Goal: Find contact information

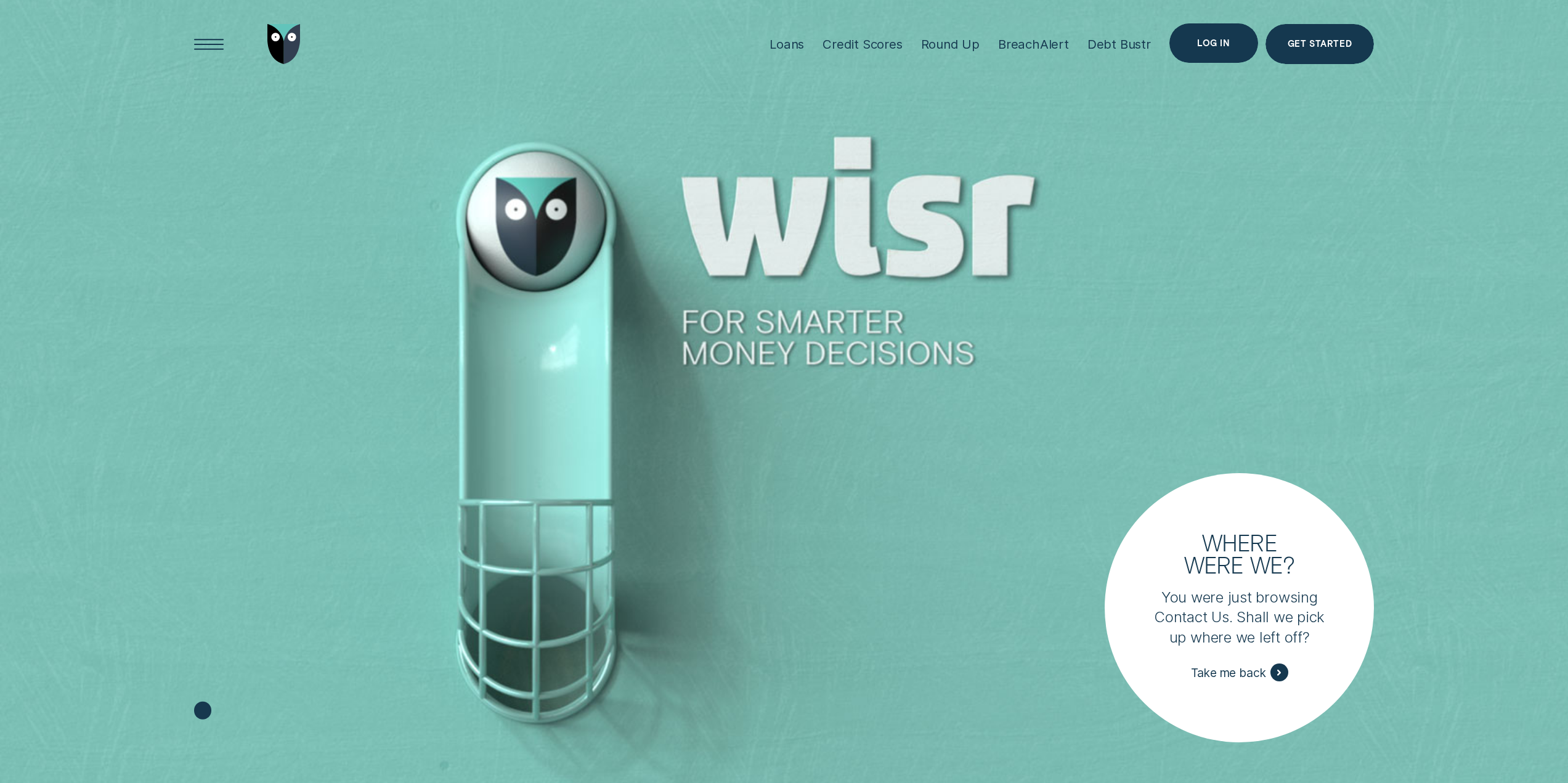
click at [1208, 39] on div "Log in" at bounding box center [1213, 43] width 33 height 8
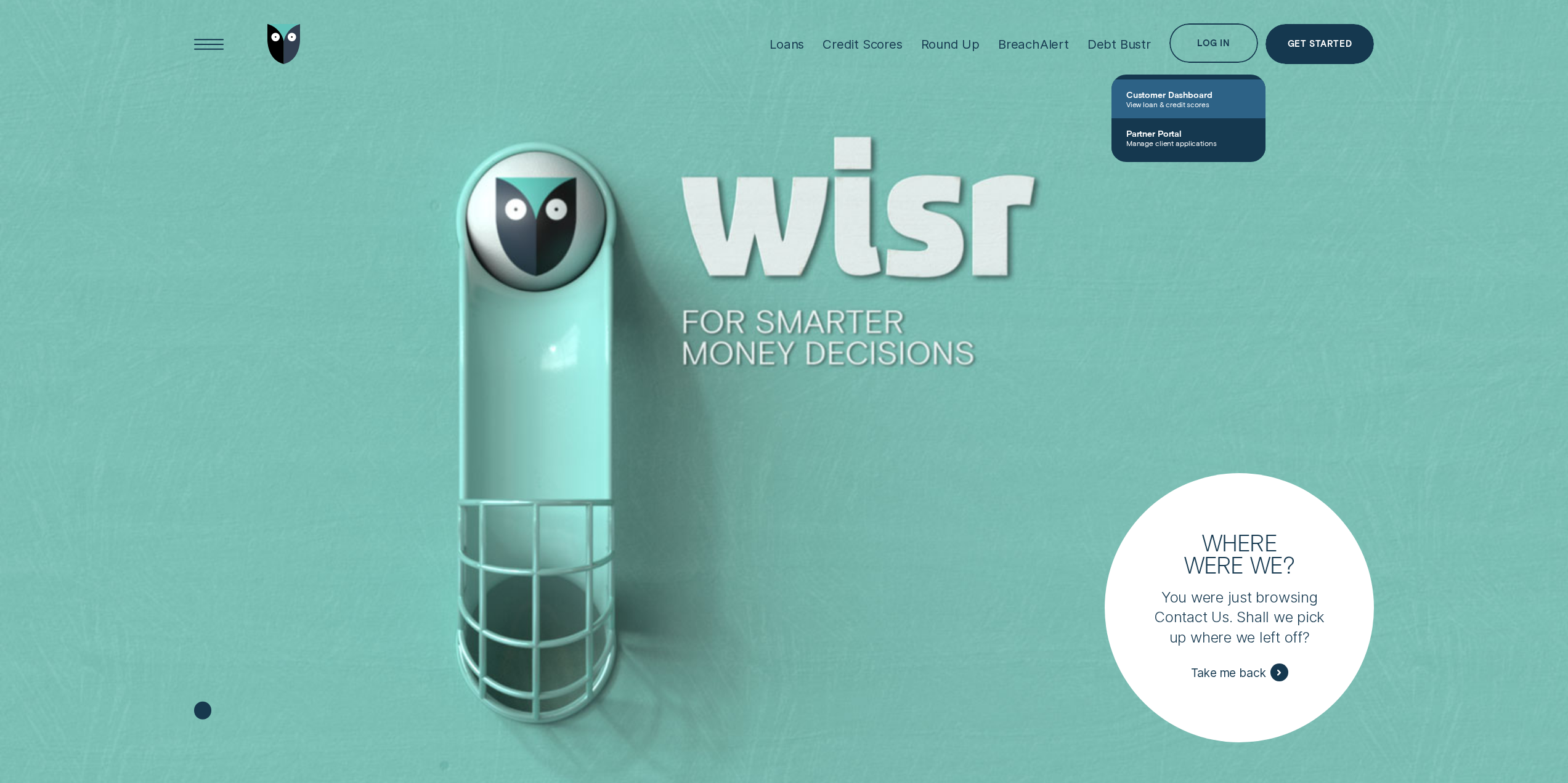
click at [1172, 104] on span "View loan & credit scores" at bounding box center [1188, 104] width 124 height 9
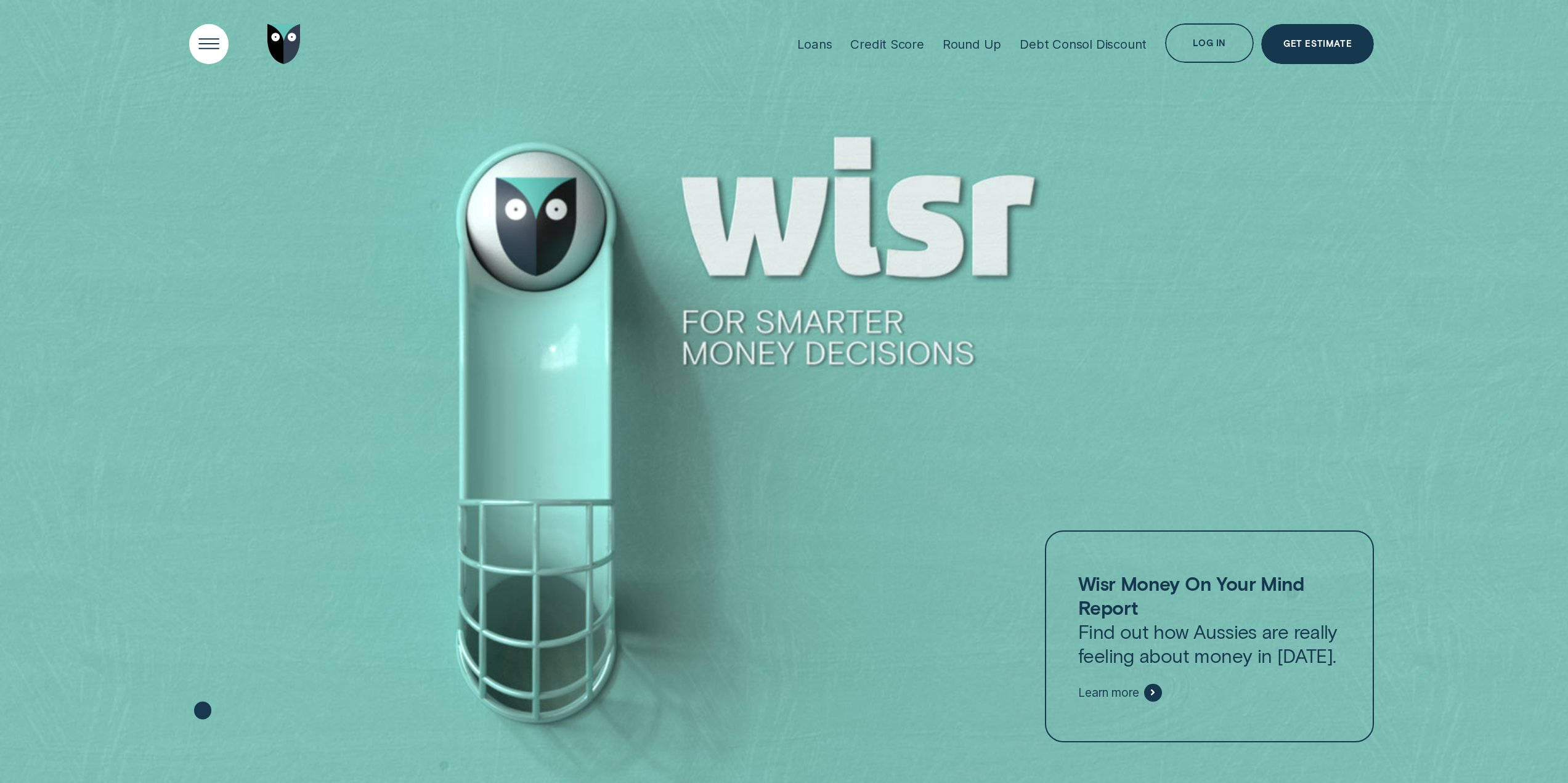
click at [212, 50] on div "Open Menu" at bounding box center [209, 43] width 56 height 56
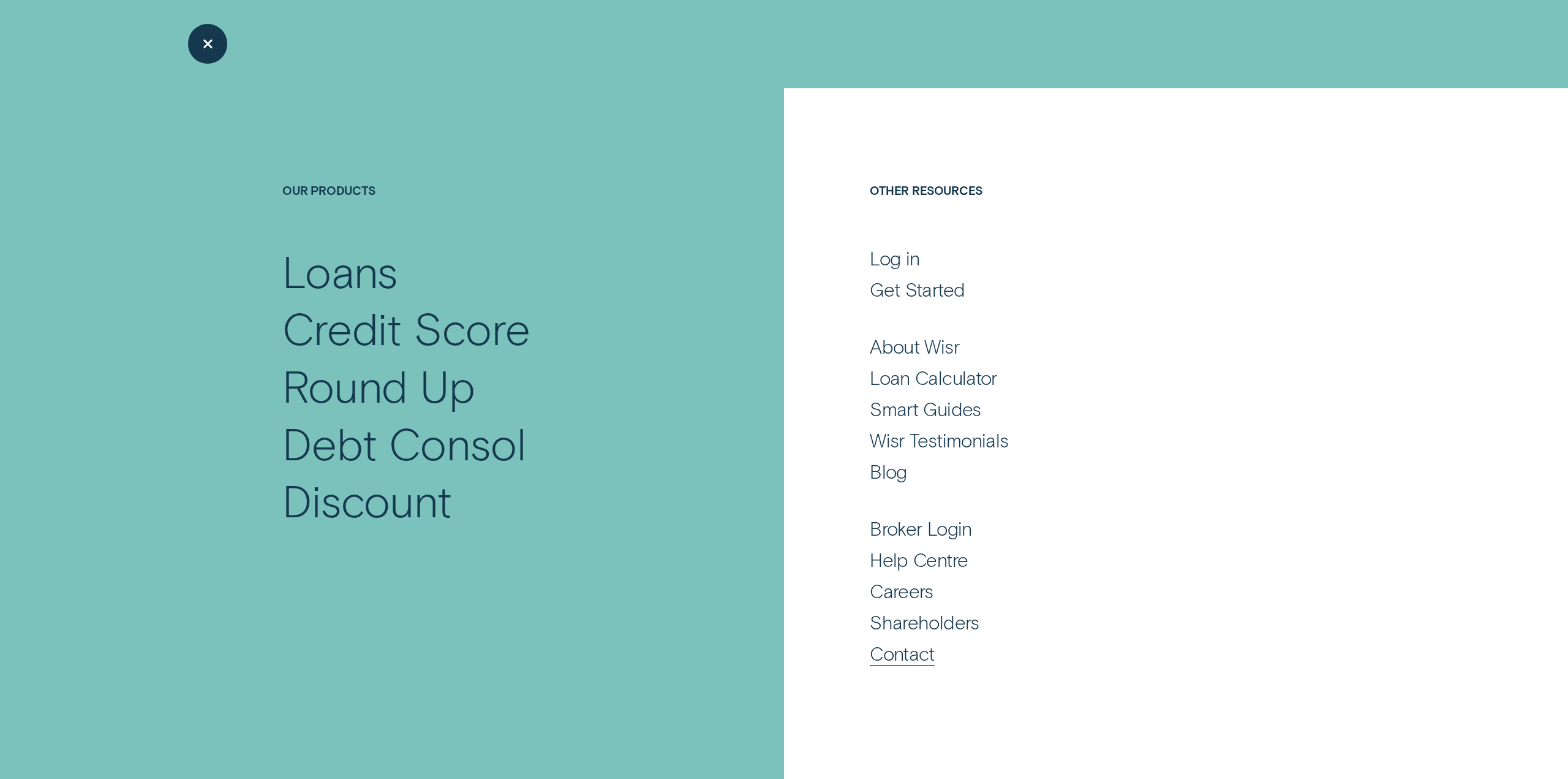
click at [897, 653] on div "Contact" at bounding box center [902, 653] width 65 height 24
